Goal: Task Accomplishment & Management: Manage account settings

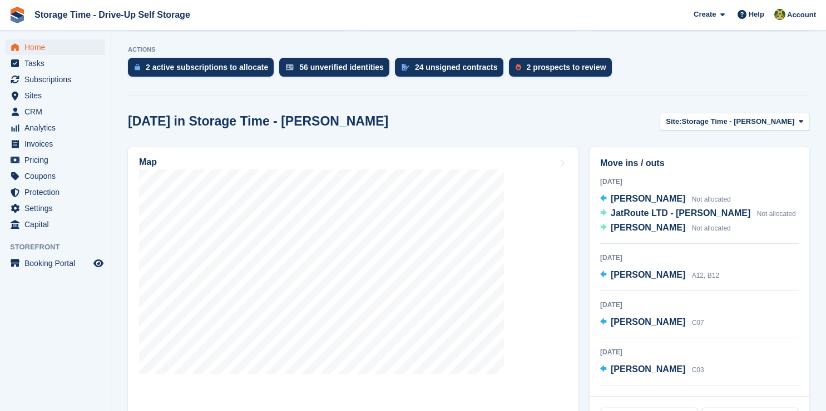
scroll to position [302, 0]
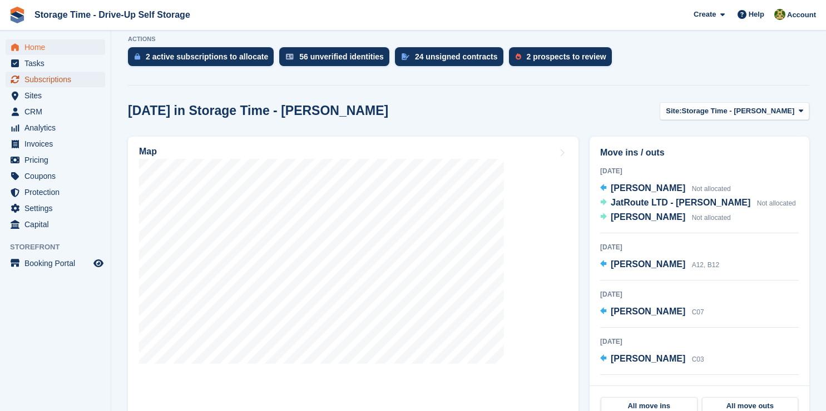
click at [54, 81] on span "Subscriptions" at bounding box center [57, 80] width 67 height 16
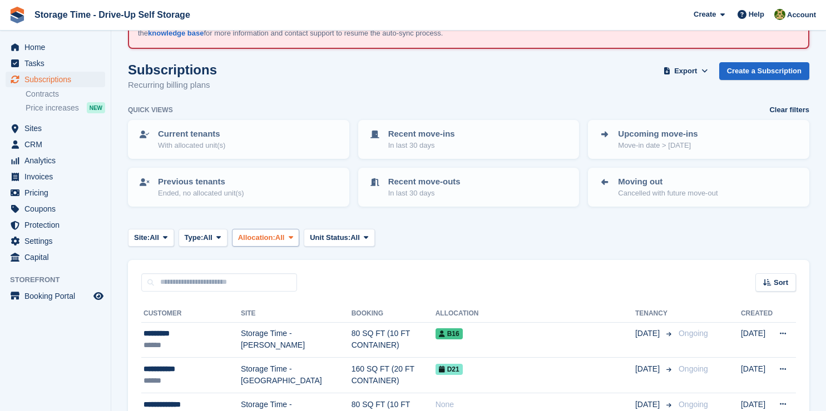
scroll to position [91, 0]
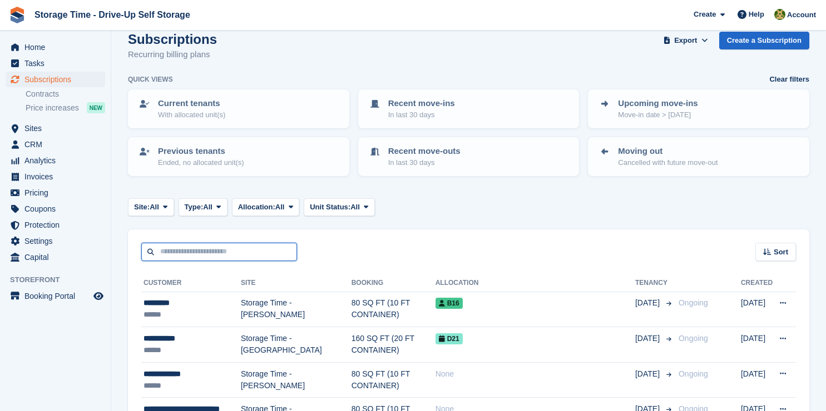
click at [279, 254] on input "text" at bounding box center [219, 252] width 156 height 18
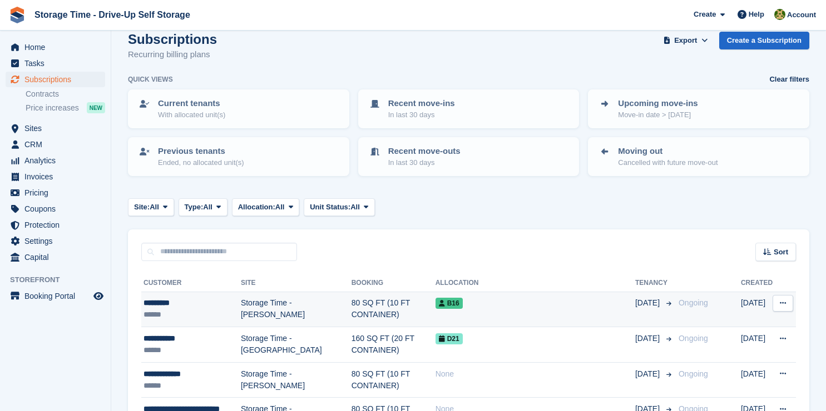
click at [461, 309] on div "B16" at bounding box center [535, 303] width 200 height 12
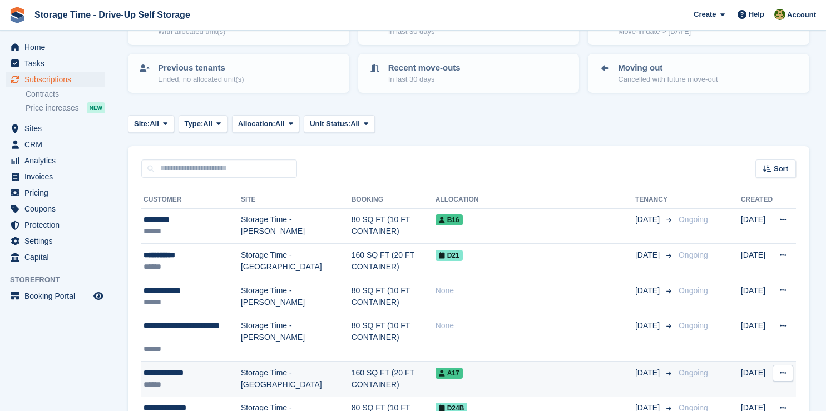
scroll to position [175, 0]
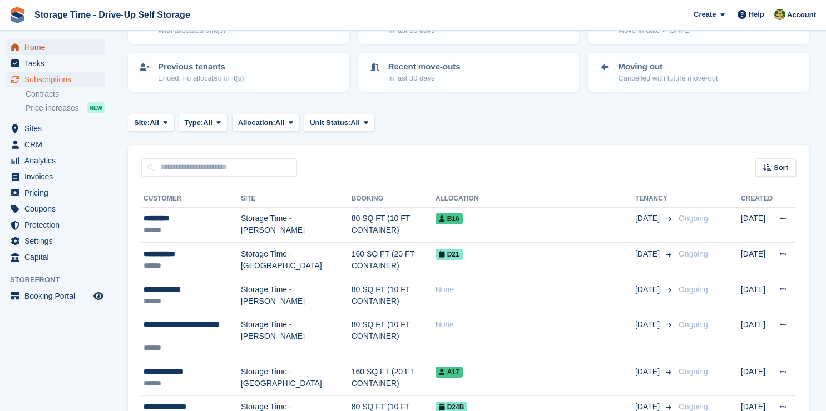
click at [24, 52] on span "Home" at bounding box center [57, 47] width 67 height 16
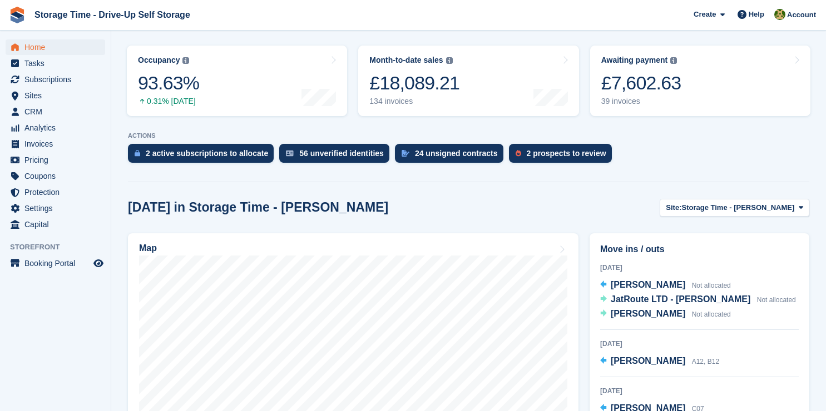
scroll to position [240, 0]
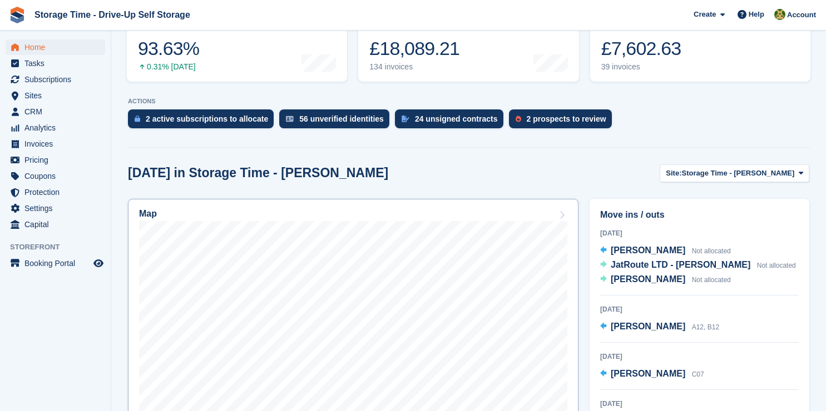
click at [527, 212] on div "Map" at bounding box center [353, 215] width 428 height 12
